Goal: Book appointment/travel/reservation

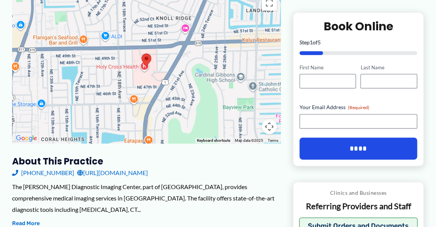
scroll to position [151, 0]
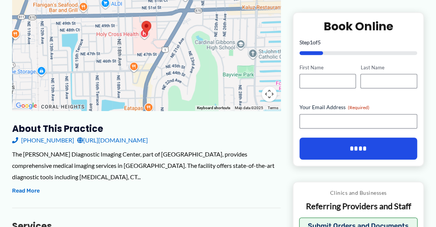
click at [176, 66] on div at bounding box center [146, 34] width 269 height 151
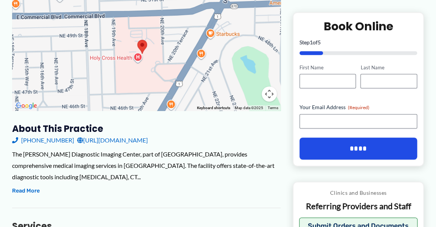
drag, startPoint x: 185, startPoint y: 79, endPoint x: 185, endPoint y: 84, distance: 5.3
click at [186, 85] on div at bounding box center [146, 34] width 269 height 151
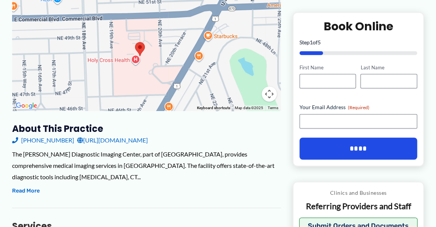
click at [172, 71] on div at bounding box center [146, 34] width 269 height 151
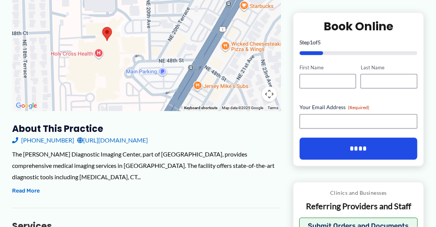
click at [155, 53] on div at bounding box center [146, 34] width 269 height 151
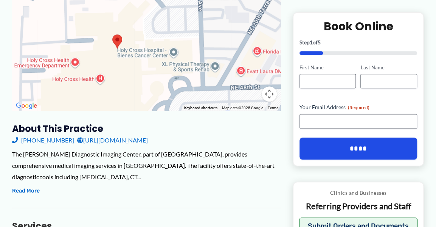
drag, startPoint x: 104, startPoint y: 55, endPoint x: 159, endPoint y: 74, distance: 57.7
click at [159, 74] on div at bounding box center [146, 34] width 269 height 151
